Goal: Information Seeking & Learning: Understand process/instructions

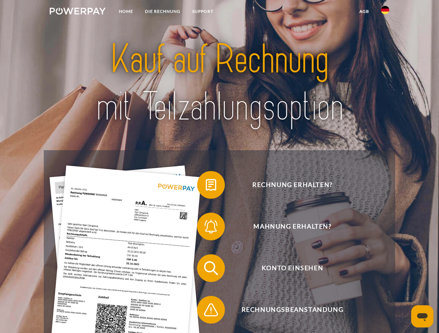
click at [77, 12] on img at bounding box center [78, 11] width 56 height 7
click at [385, 12] on img at bounding box center [385, 10] width 8 height 8
click at [364, 11] on link "agb" at bounding box center [364, 11] width 22 height 13
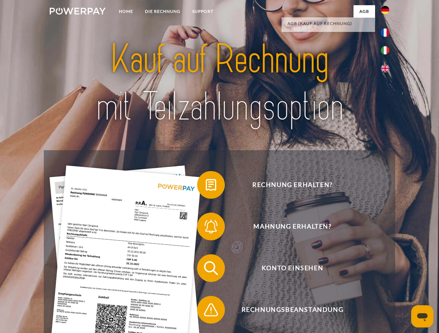
click at [206, 186] on span at bounding box center [200, 185] width 35 height 35
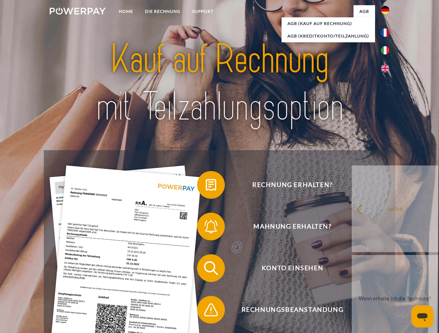
click at [206, 228] on span at bounding box center [200, 226] width 35 height 35
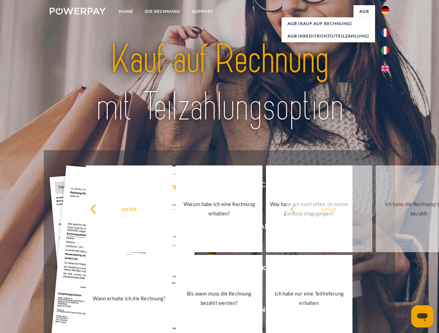
click at [206, 270] on link "Bis wann muss die Rechnung bezahlt werden?" at bounding box center [219, 298] width 86 height 87
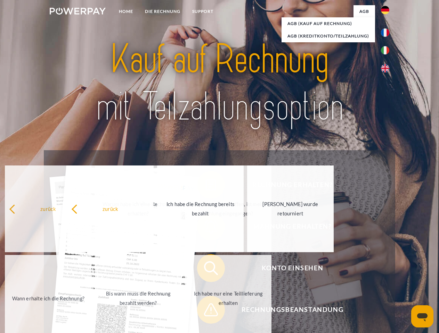
click at [206, 311] on span at bounding box center [200, 310] width 35 height 35
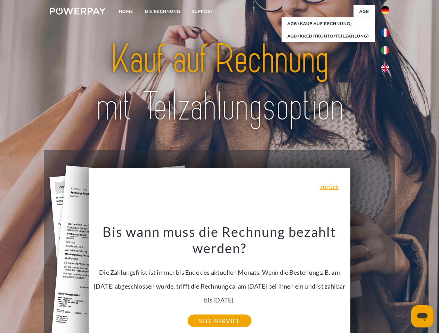
click at [422, 317] on icon "Messaging-Fenster öffnen" at bounding box center [422, 318] width 10 height 8
